Goal: Obtain resource: Obtain resource

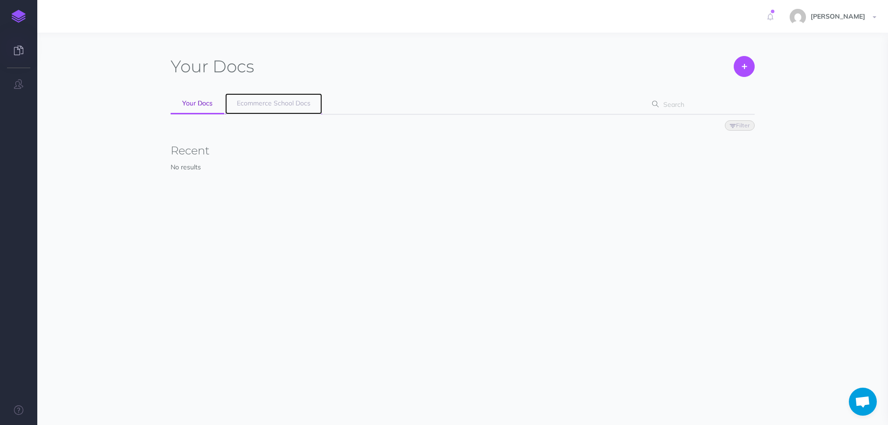
click at [263, 107] on link "Ecommerce School Docs" at bounding box center [273, 103] width 97 height 21
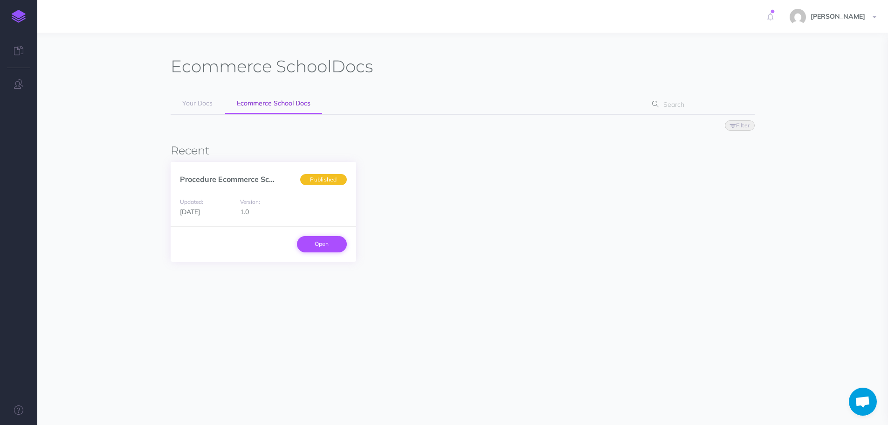
click at [324, 244] on link "Open" at bounding box center [322, 244] width 50 height 16
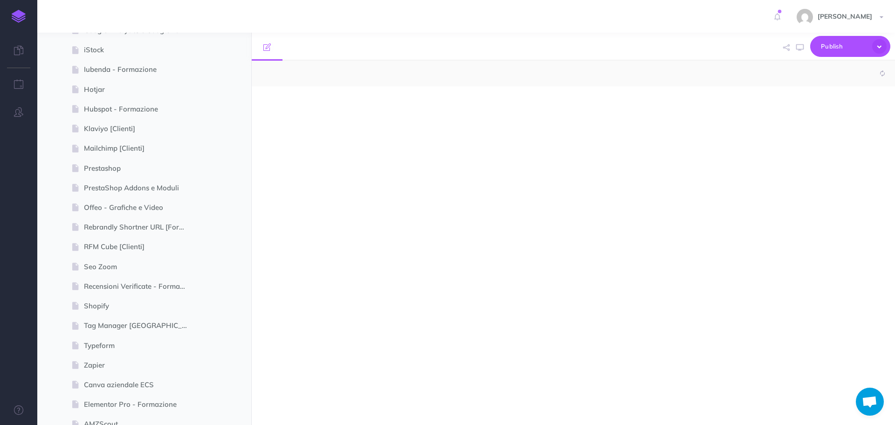
select select "null"
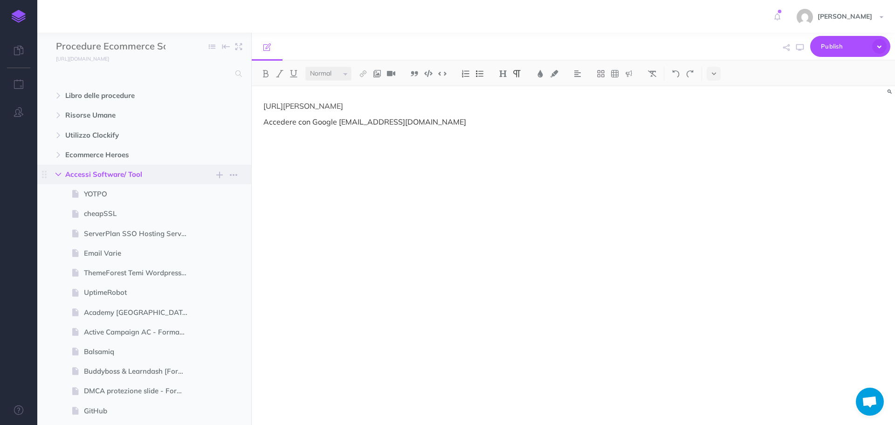
click at [56, 172] on icon "button" at bounding box center [58, 175] width 6 height 6
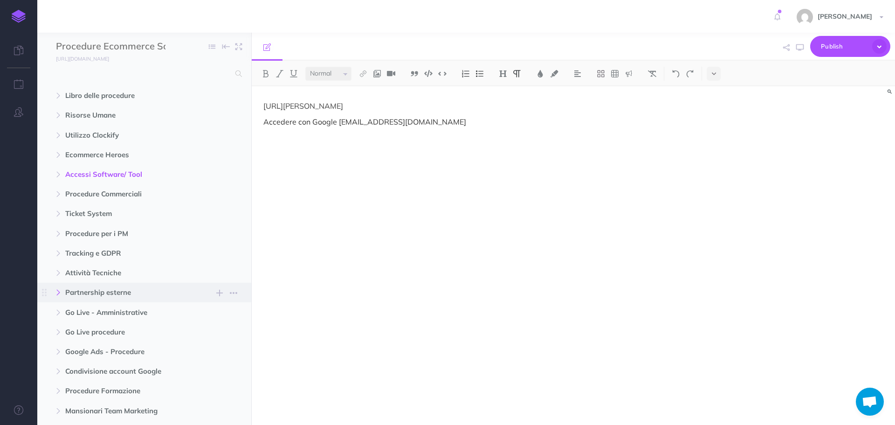
click at [62, 289] on button "button" at bounding box center [58, 292] width 17 height 11
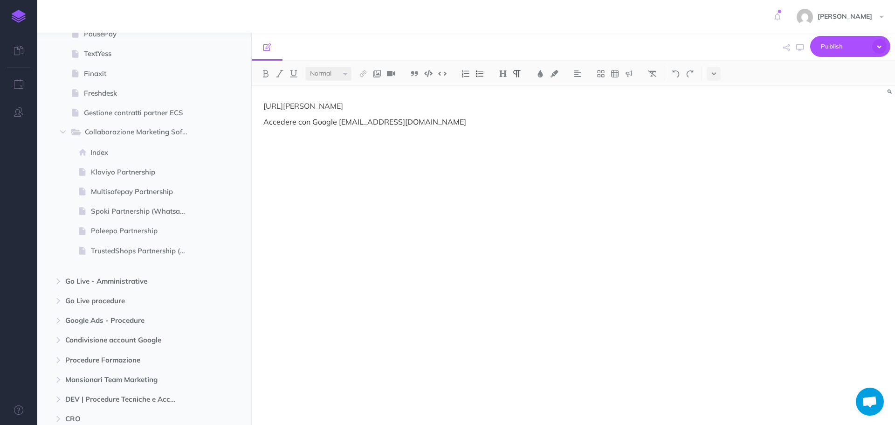
scroll to position [792, 0]
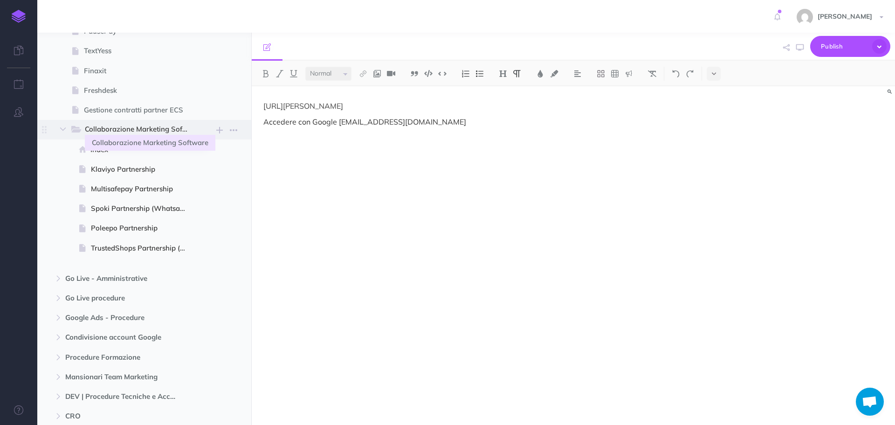
click at [121, 130] on span "Collaborazione Marketing Software" at bounding box center [140, 130] width 111 height 12
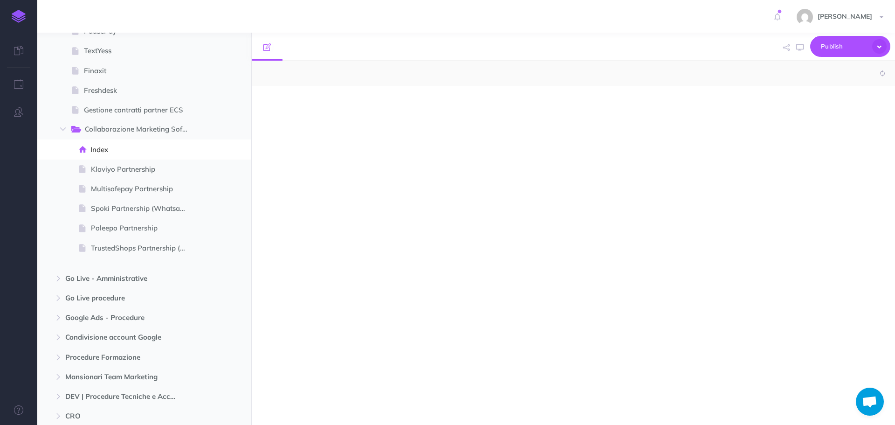
select select "null"
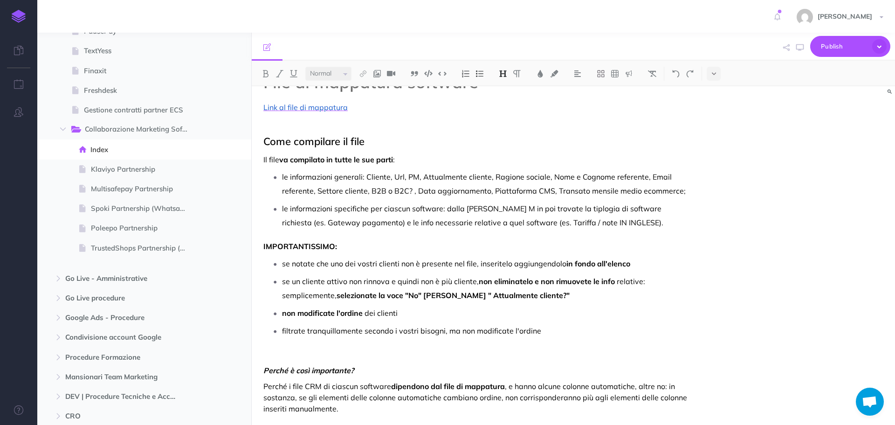
scroll to position [886, 0]
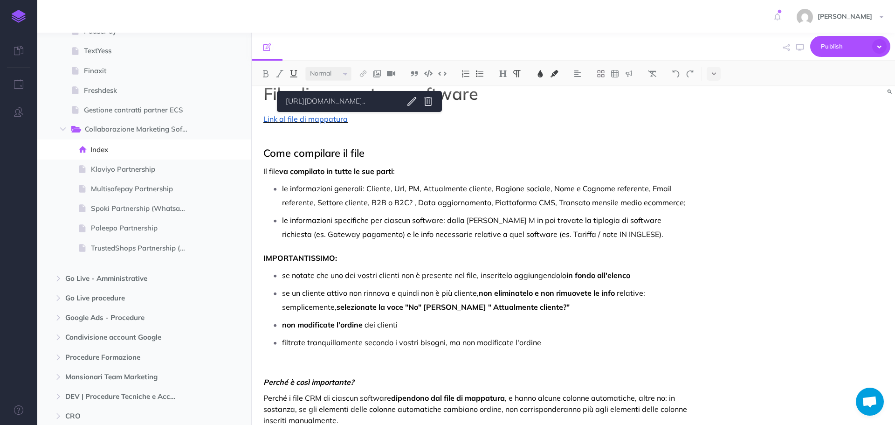
click at [279, 120] on span "Link al file di mappatura" at bounding box center [305, 118] width 84 height 9
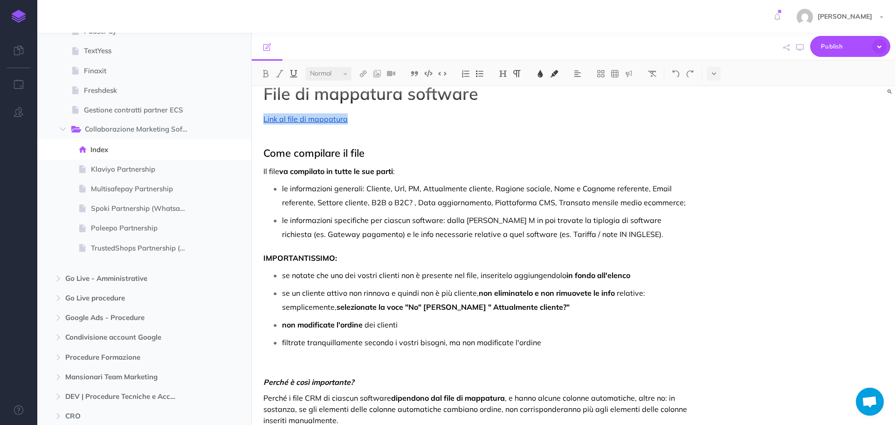
click at [307, 102] on link "[URL][DOMAIN_NAME].." at bounding box center [340, 102] width 117 height 12
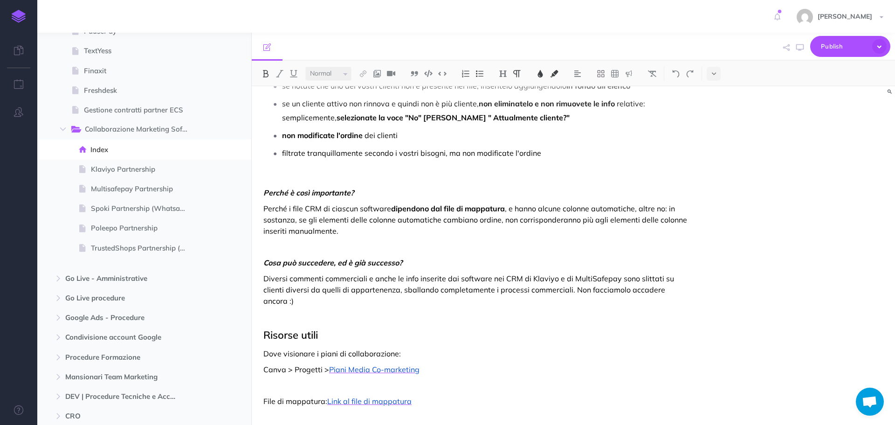
scroll to position [1080, 0]
